Goal: Browse casually

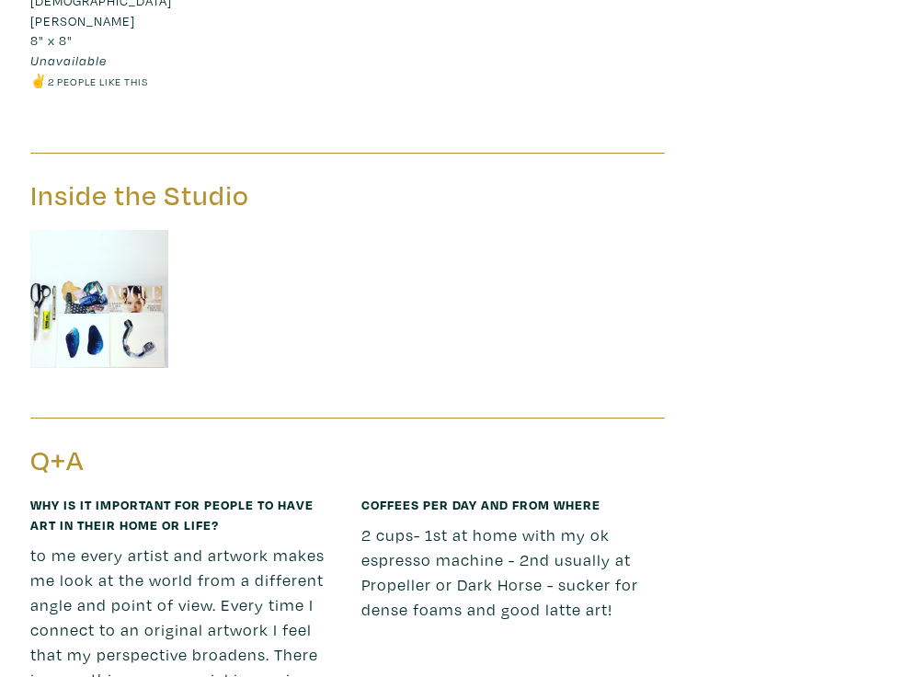
scroll to position [1867, 0]
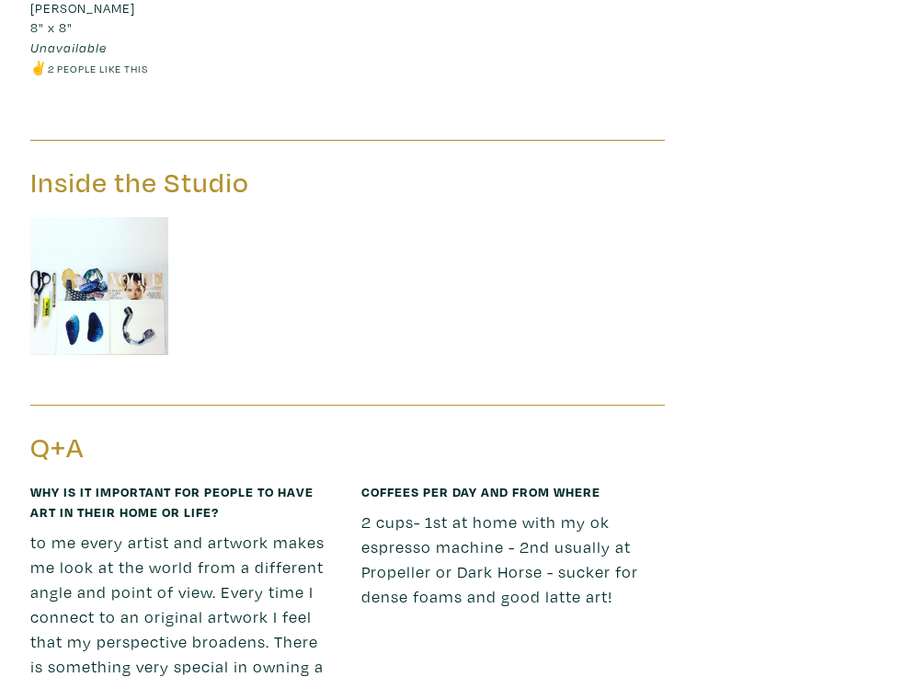
click at [132, 217] on img at bounding box center [99, 286] width 138 height 138
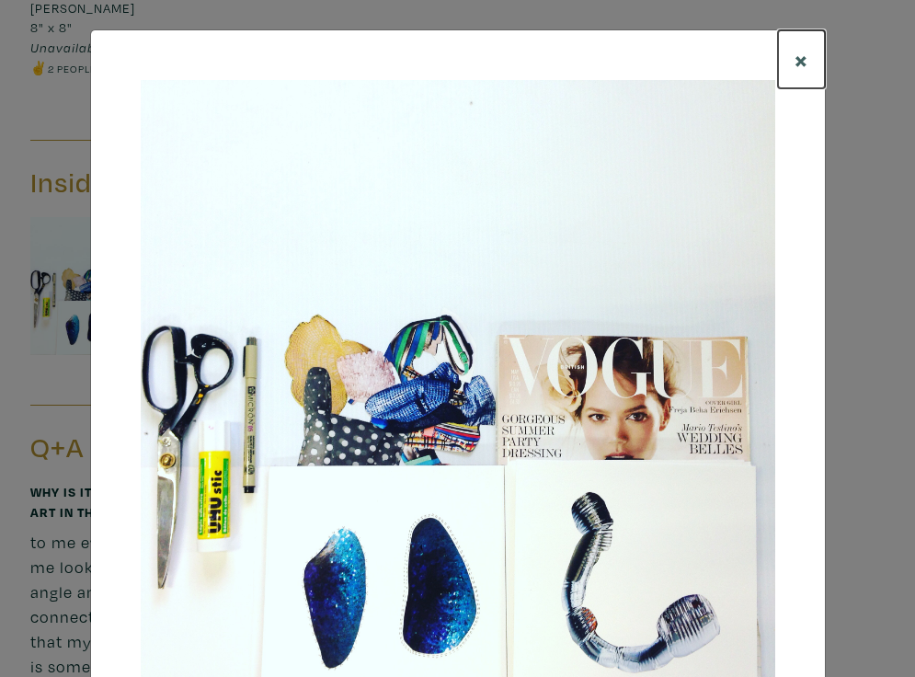
click at [796, 61] on span "×" at bounding box center [802, 59] width 14 height 32
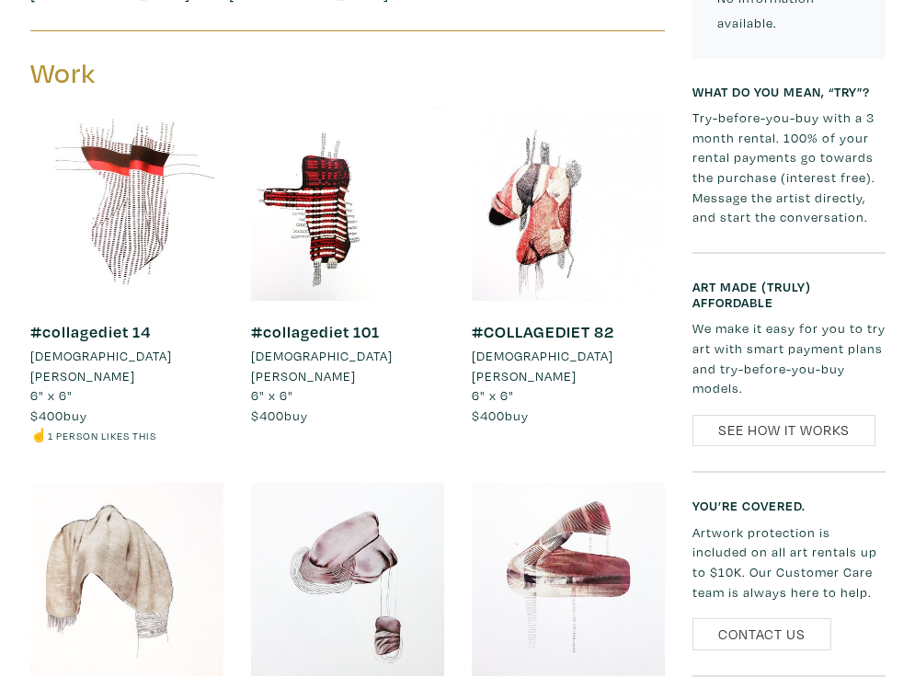
scroll to position [749, 0]
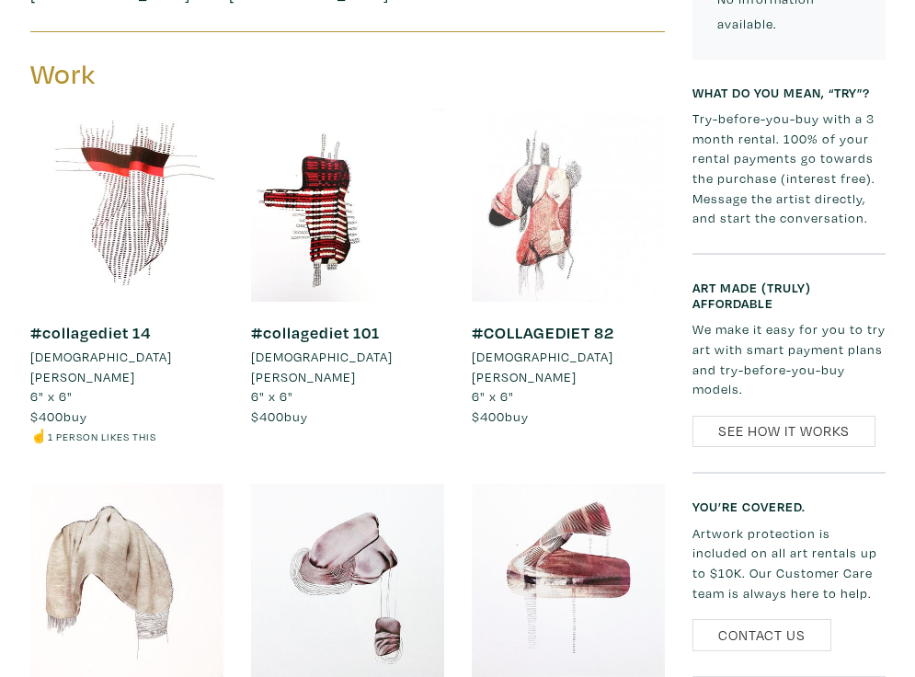
click at [538, 236] on div at bounding box center [568, 205] width 193 height 193
